Goal: Task Accomplishment & Management: Use online tool/utility

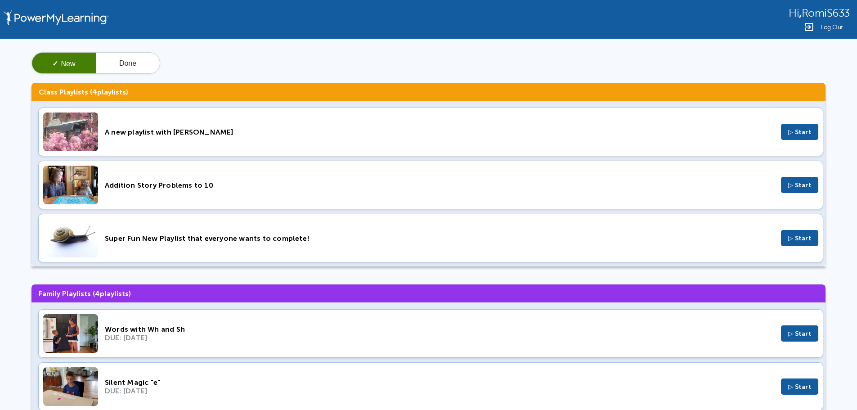
click at [127, 324] on div "Words with Wh and Sh DUE: [DATE] ▷ Start" at bounding box center [430, 333] width 785 height 49
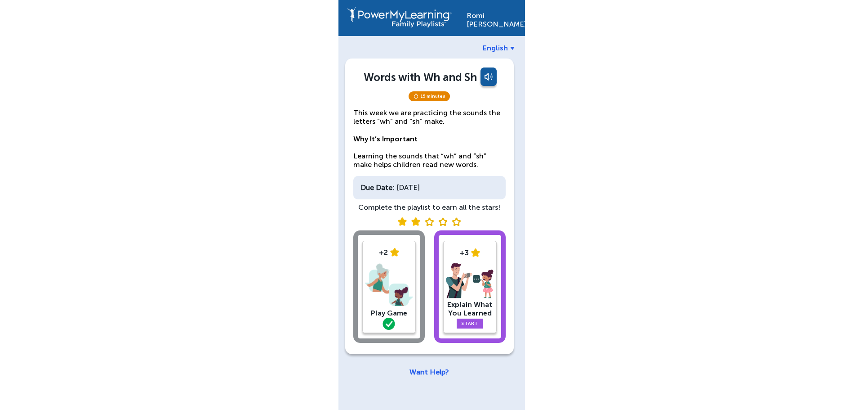
click at [470, 273] on img at bounding box center [470, 281] width 48 height 36
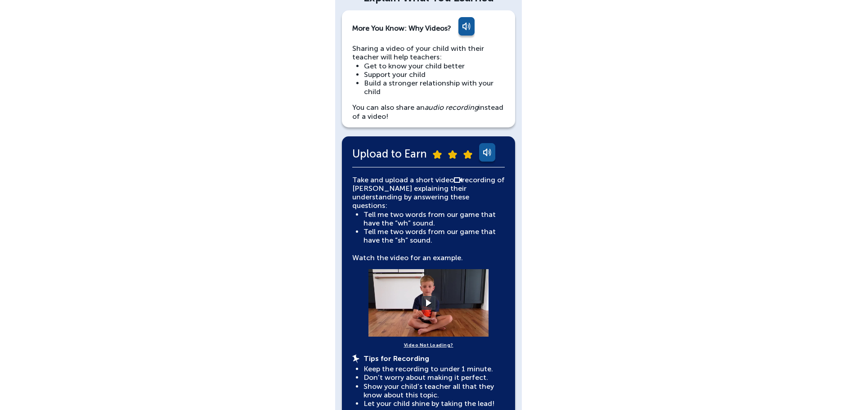
scroll to position [135, 0]
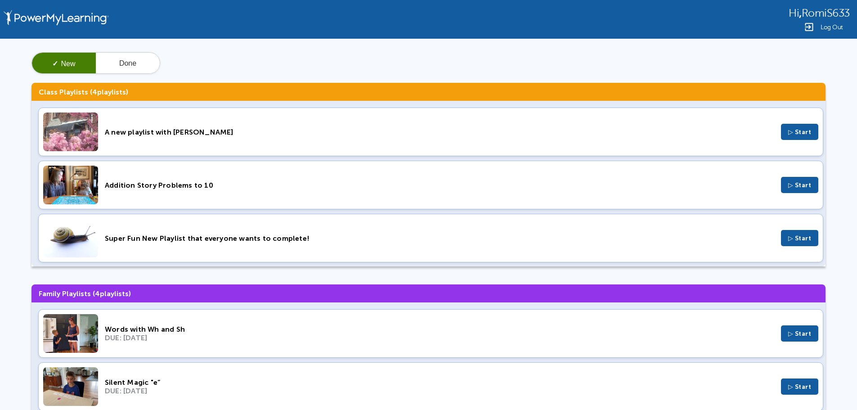
click at [829, 25] on span "Log Out" at bounding box center [831, 27] width 22 height 7
